Goal: Information Seeking & Learning: Learn about a topic

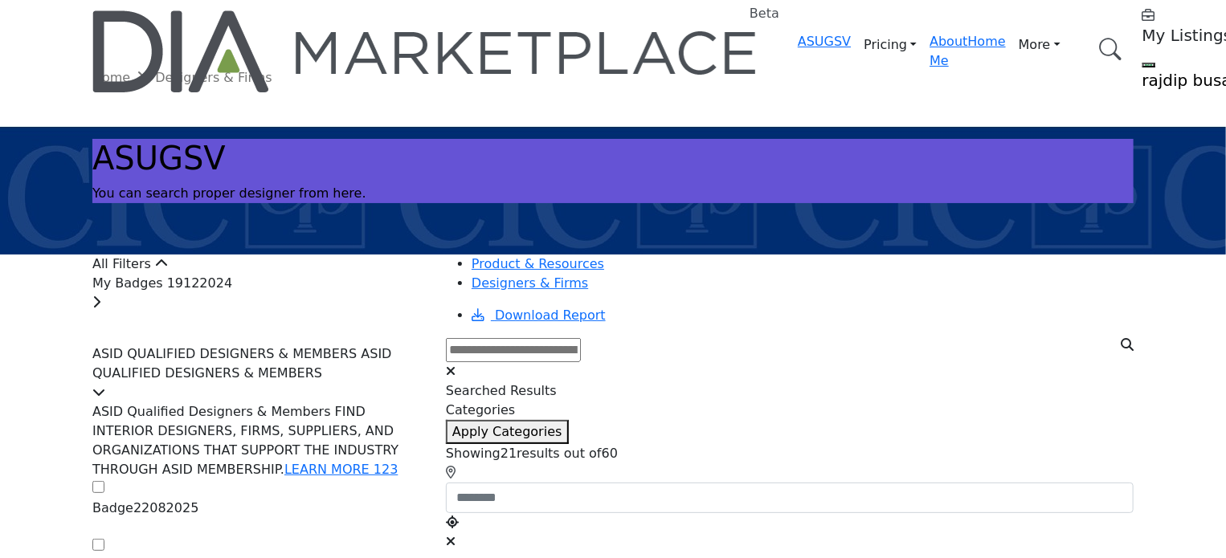
click at [341, 312] on div "My Badges 19122024" at bounding box center [259, 293] width 334 height 39
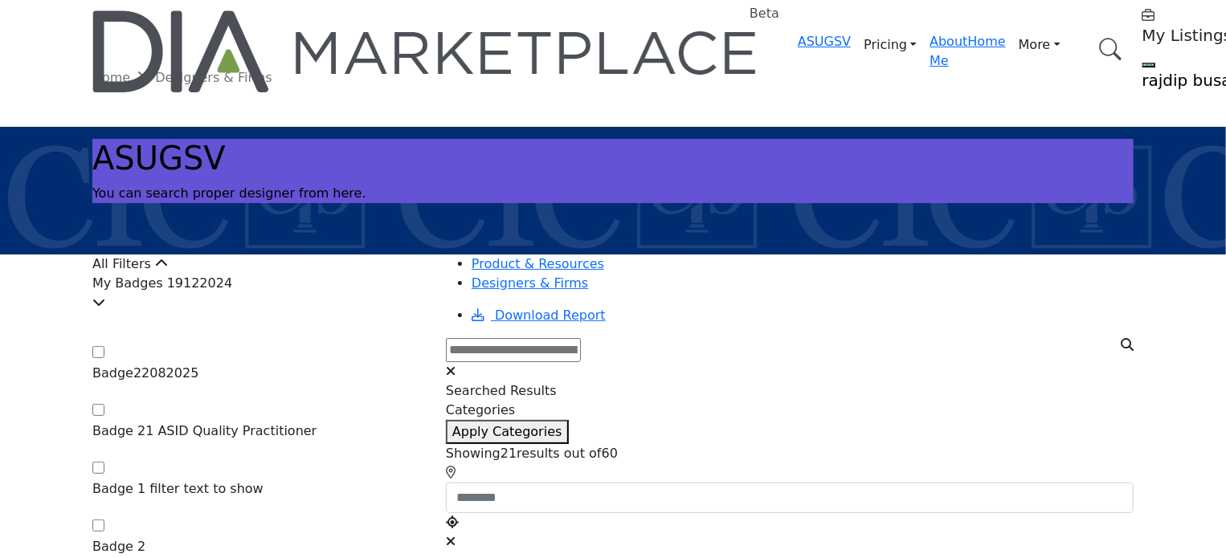
click at [339, 274] on div "All Filters" at bounding box center [259, 264] width 334 height 19
click at [168, 270] on icon at bounding box center [161, 263] width 13 height 13
click at [356, 312] on div "My Badges 19122024" at bounding box center [259, 293] width 334 height 39
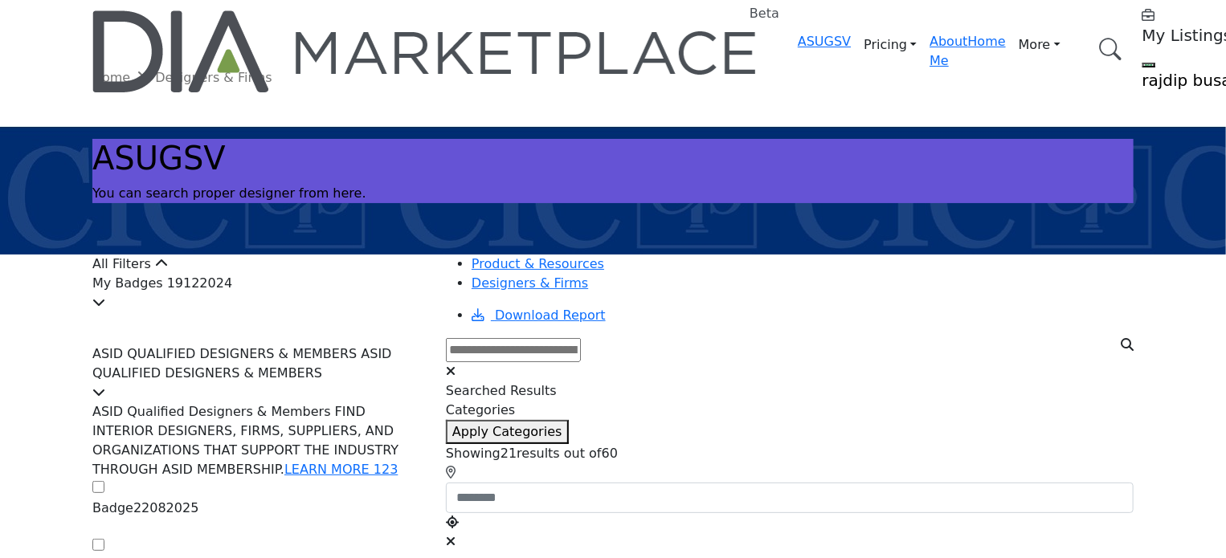
click at [356, 312] on div "My Badges 19122024" at bounding box center [259, 293] width 334 height 39
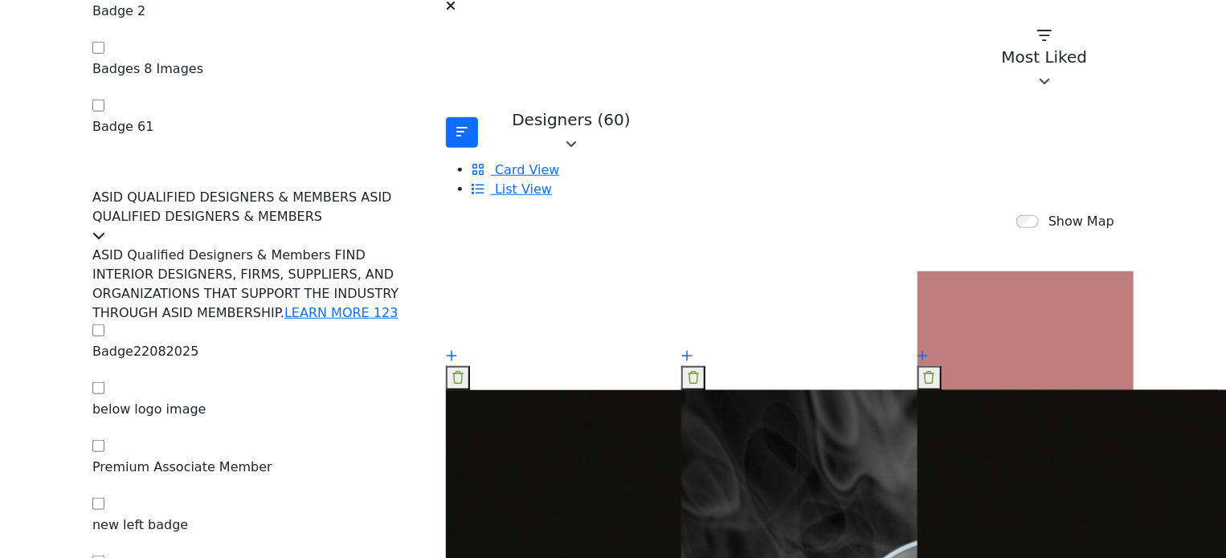
scroll to position [562, 0]
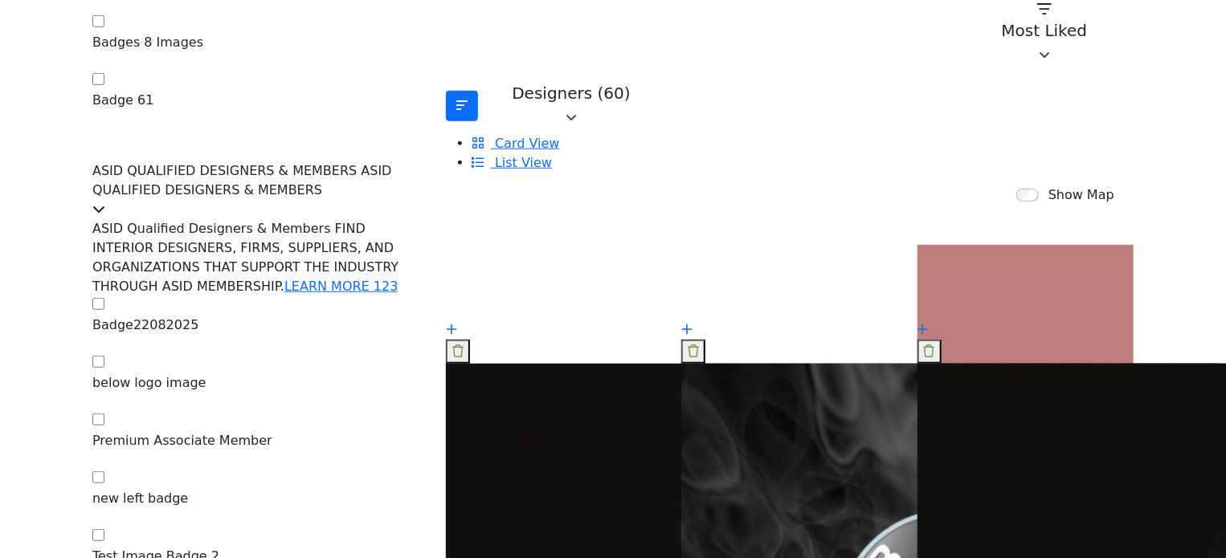
click at [385, 163] on span "ASID QUALIFIED DESIGNERS & MEMBERS ASID QUALIFIED DESIGNERS & MEMBERS" at bounding box center [242, 180] width 300 height 35
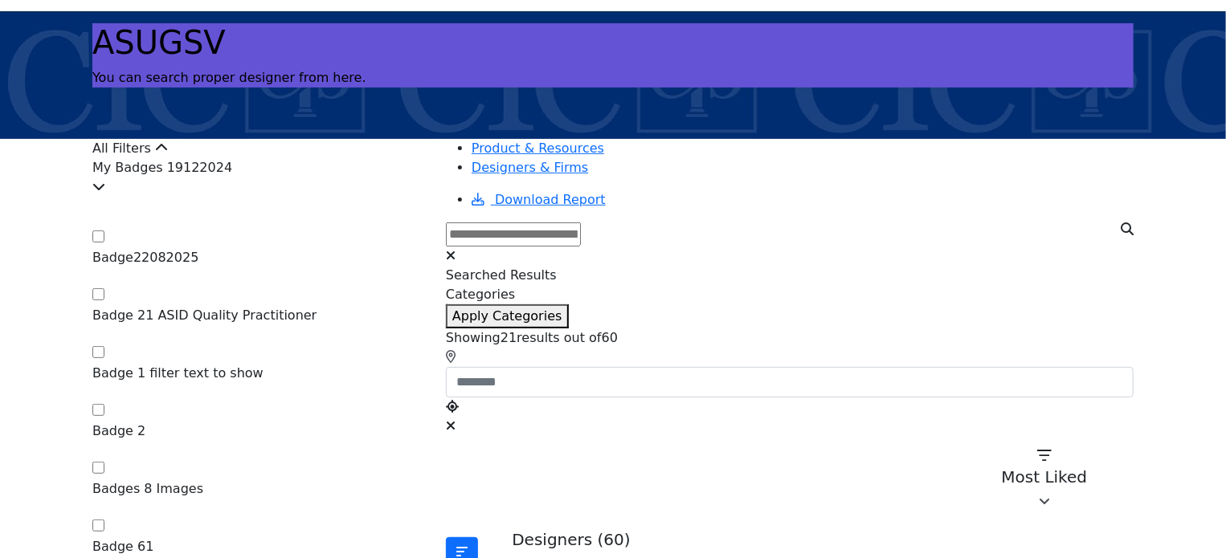
scroll to position [80, 0]
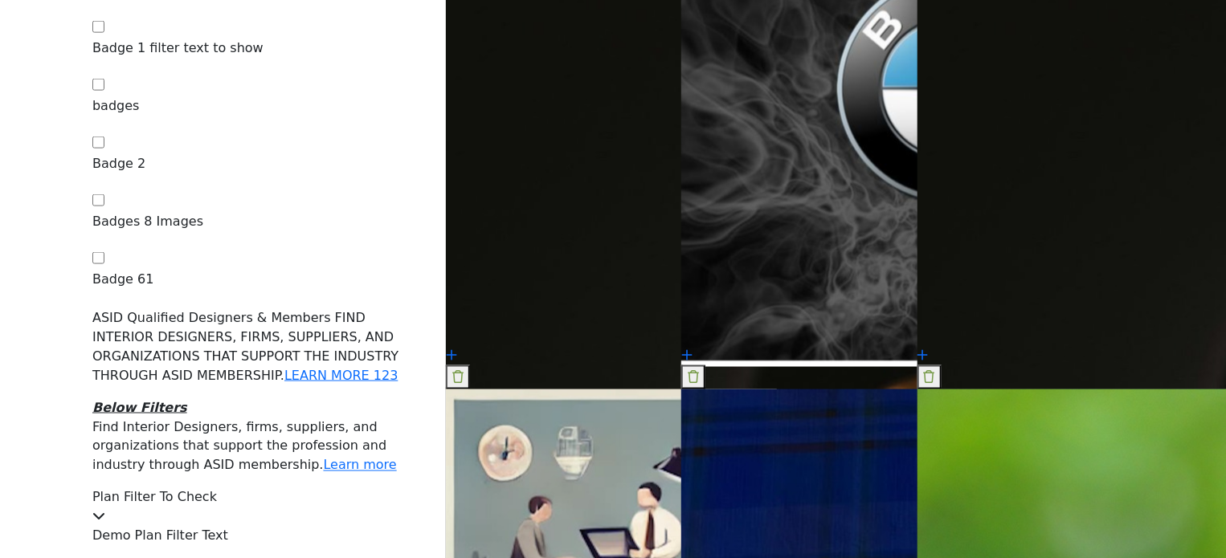
scroll to position [1125, 0]
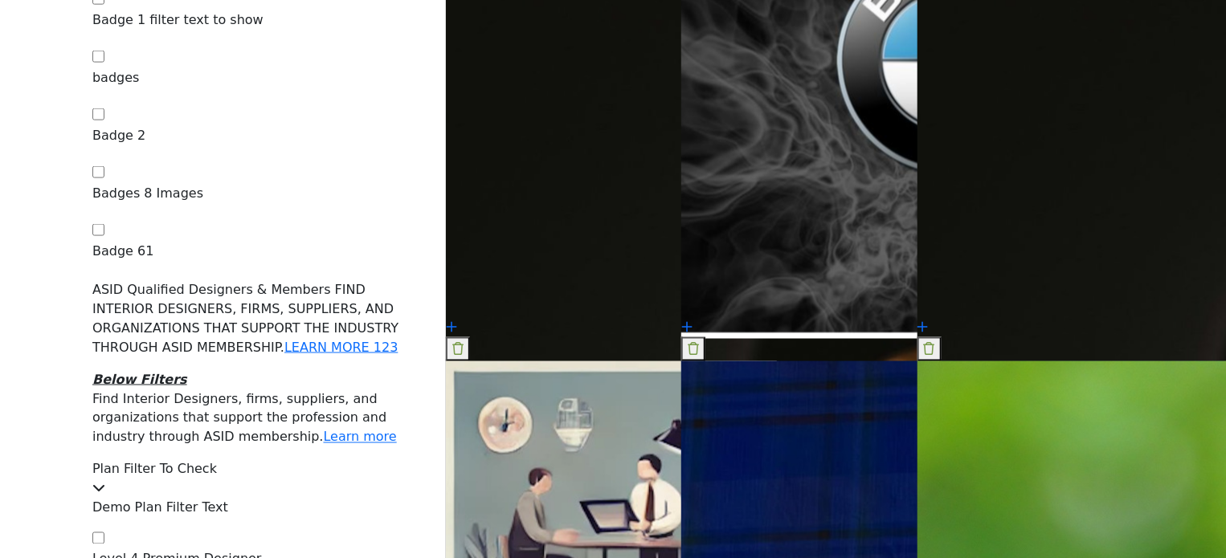
click at [303, 460] on div "Plan Filter To Check" at bounding box center [259, 479] width 334 height 39
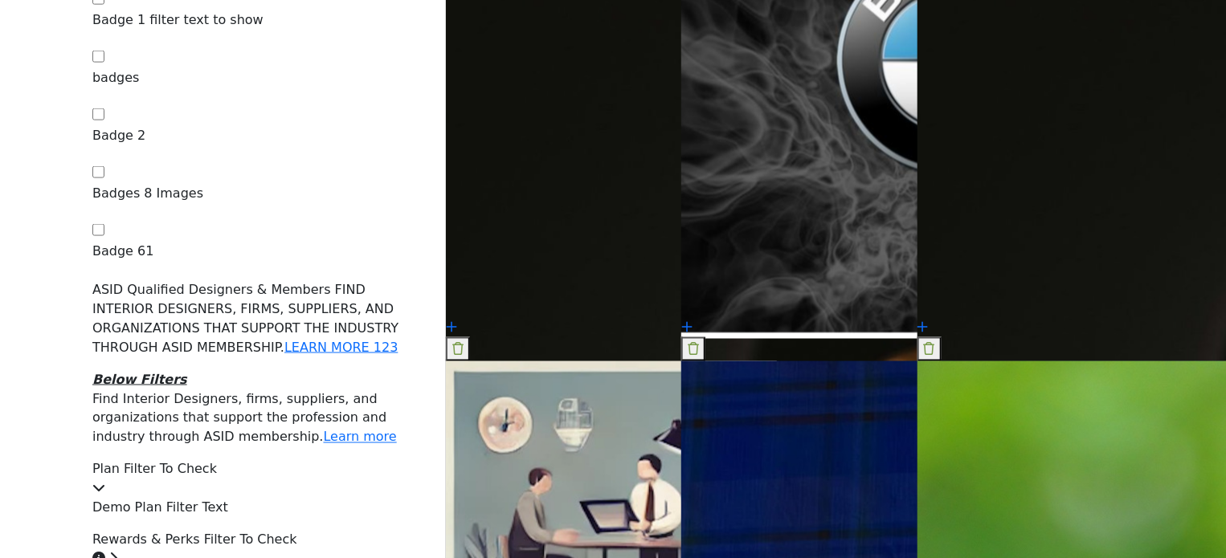
click at [303, 460] on div "Plan Filter To Check" at bounding box center [259, 479] width 334 height 39
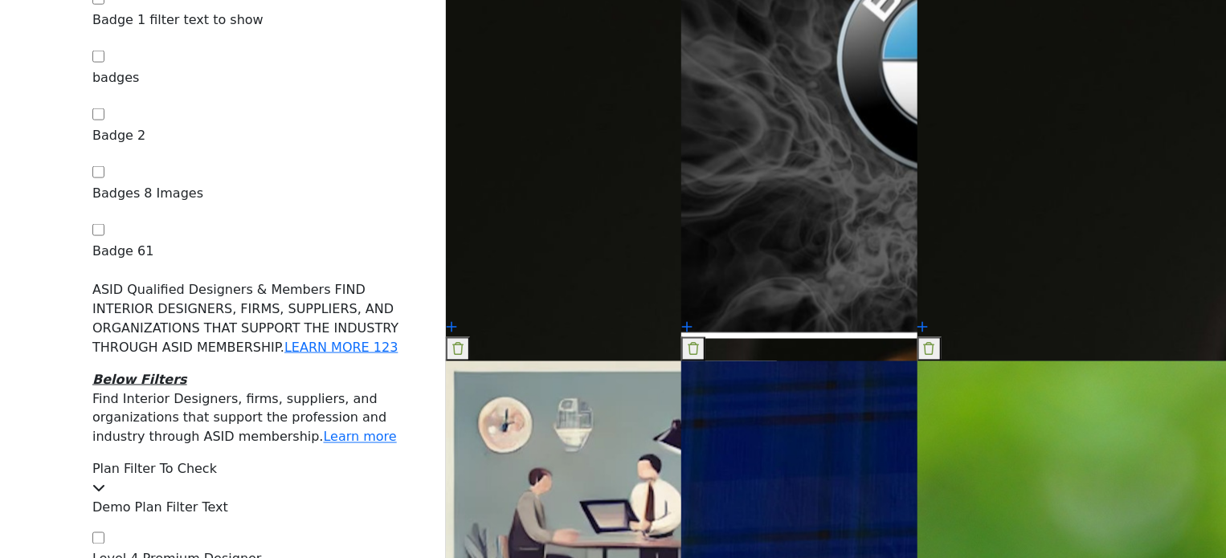
click at [303, 460] on div "Plan Filter To Check" at bounding box center [259, 479] width 334 height 39
click at [289, 460] on div "Plan Filter To Check" at bounding box center [259, 479] width 334 height 39
